Goal: Transaction & Acquisition: Purchase product/service

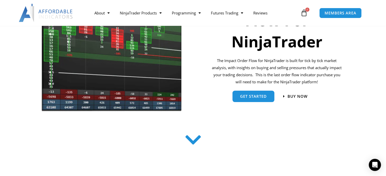
scroll to position [76, 0]
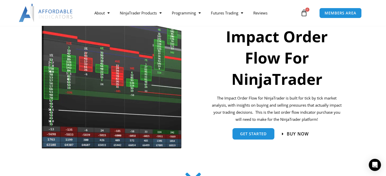
drag, startPoint x: 305, startPoint y: 133, endPoint x: 305, endPoint y: 131, distance: 2.6
click at [305, 133] on span "Buy now" at bounding box center [297, 134] width 22 height 4
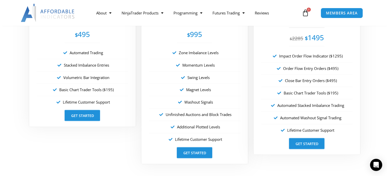
scroll to position [889, 0]
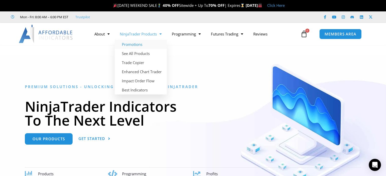
click at [138, 43] on link "Promotions" at bounding box center [141, 44] width 52 height 9
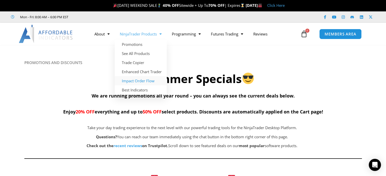
click at [137, 80] on link "Impact Order Flow" at bounding box center [141, 80] width 52 height 9
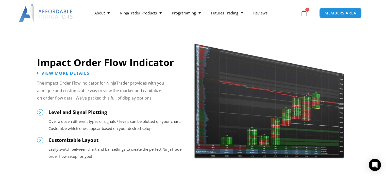
scroll to position [406, 0]
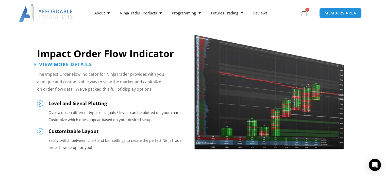
click at [69, 63] on span "View More Details" at bounding box center [65, 64] width 53 height 5
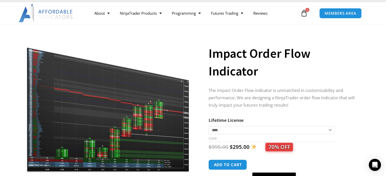
scroll to position [51, 0]
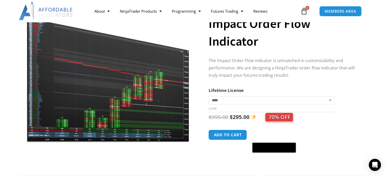
click at [63, 91] on img at bounding box center [107, 73] width 163 height 140
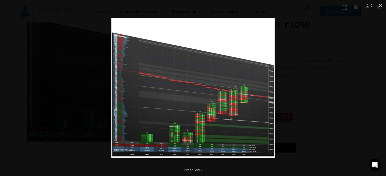
click at [152, 89] on img at bounding box center [192, 88] width 163 height 140
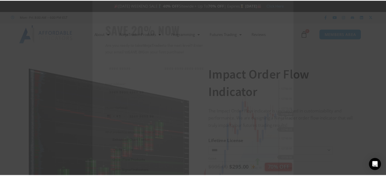
scroll to position [0, 0]
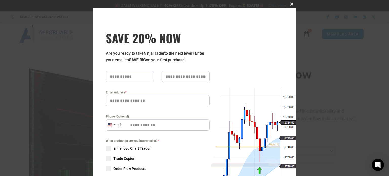
click at [290, 3] on span at bounding box center [292, 4] width 8 height 3
